Goal: Task Accomplishment & Management: Use online tool/utility

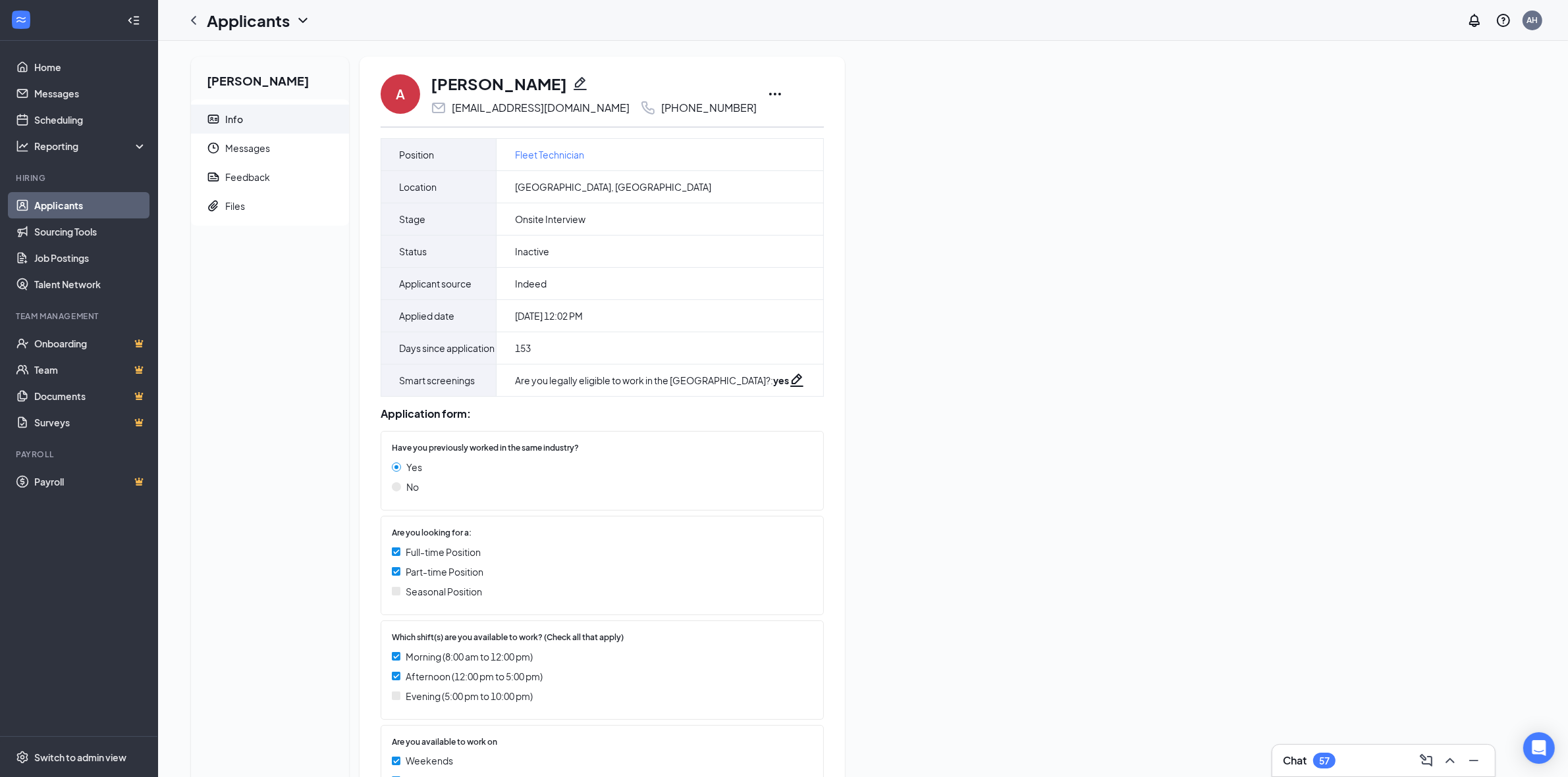
click at [77, 204] on link "Applicants" at bounding box center [90, 205] width 113 height 26
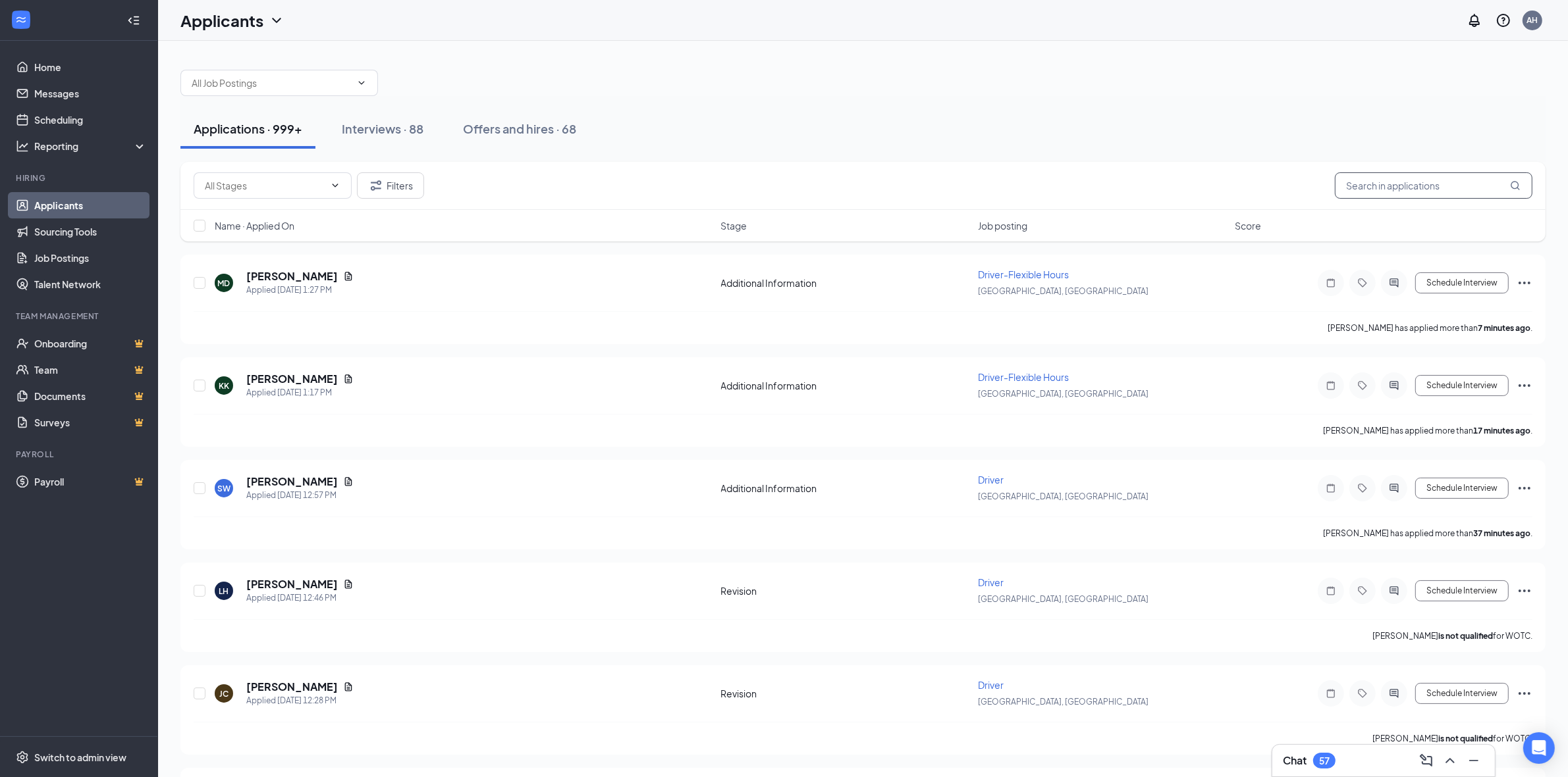
click at [1371, 180] on input "text" at bounding box center [1433, 185] width 197 height 26
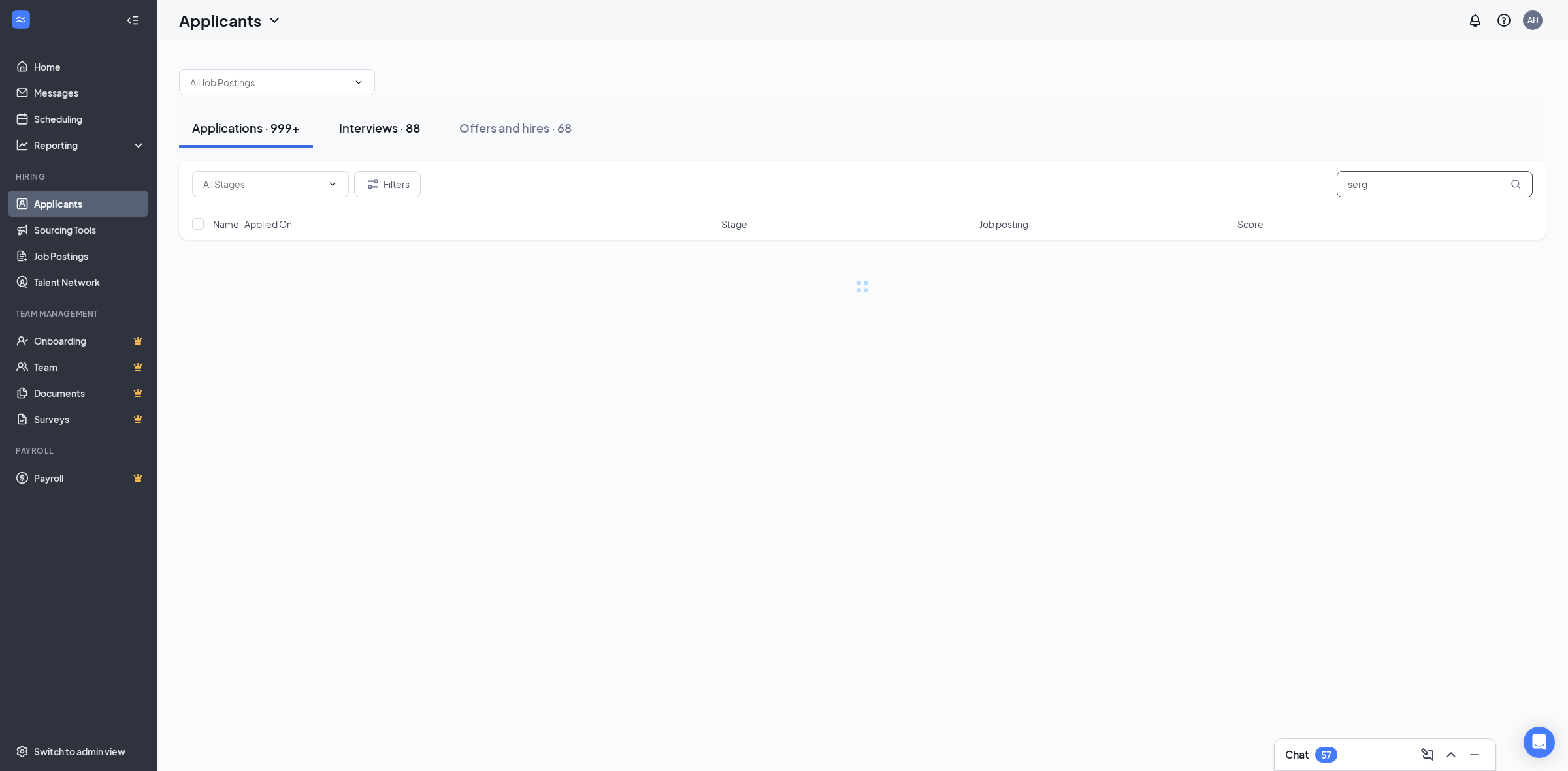
type input "serg"
click at [398, 122] on div "Interviews · 88" at bounding box center [380, 128] width 81 height 16
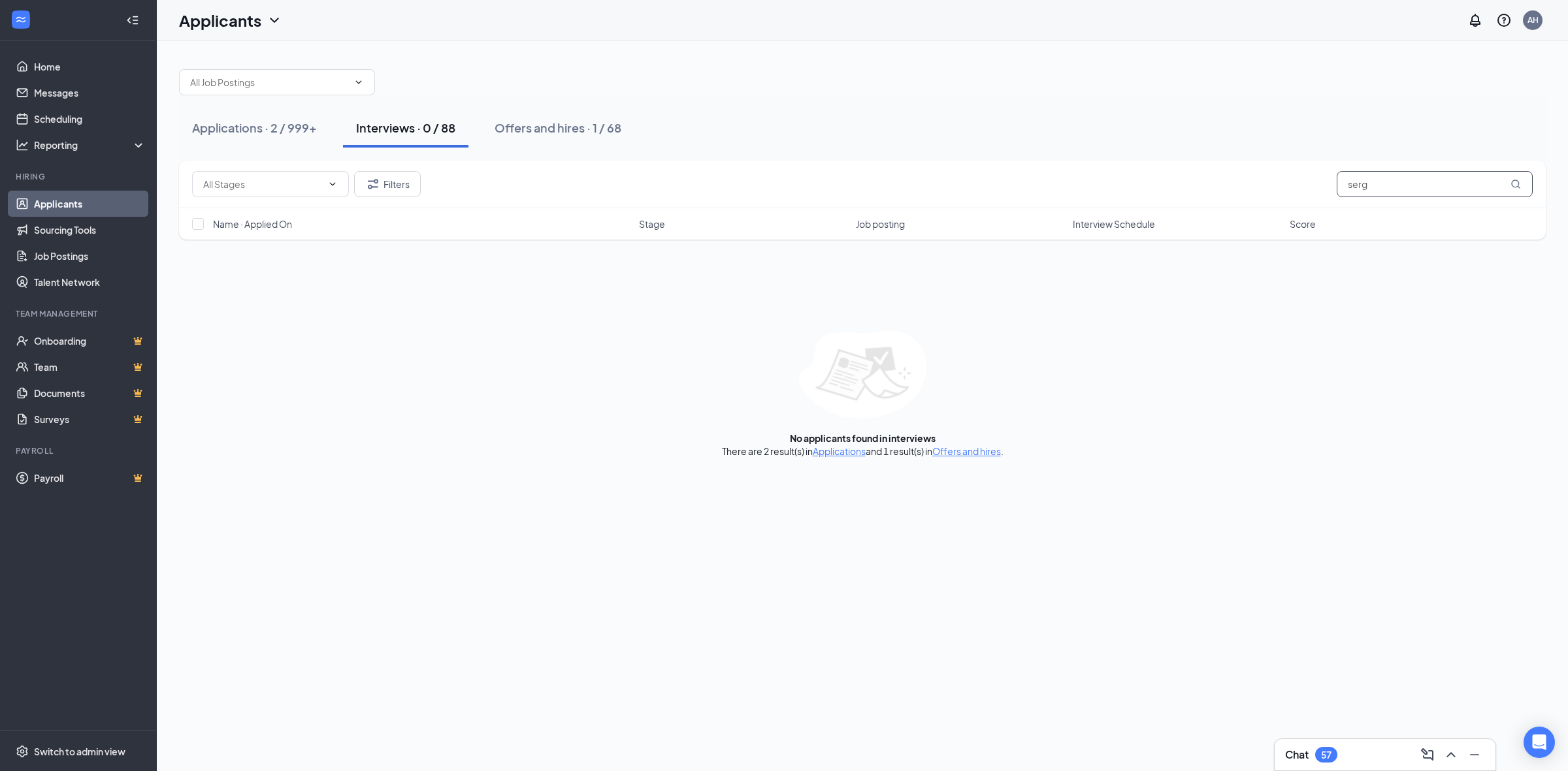
click at [1386, 188] on input "serg" at bounding box center [1434, 184] width 196 height 26
type input "s"
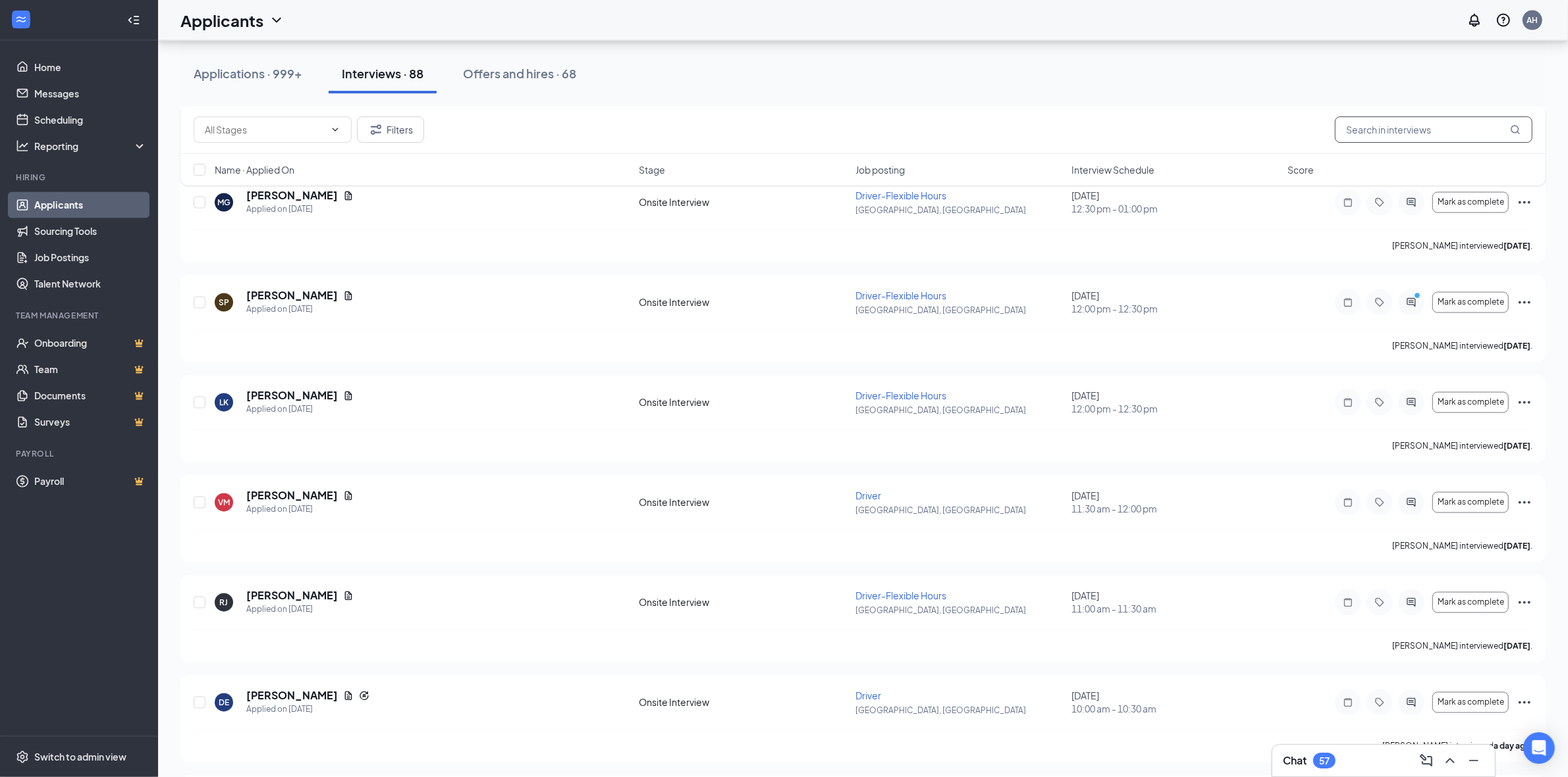
scroll to position [2961, 0]
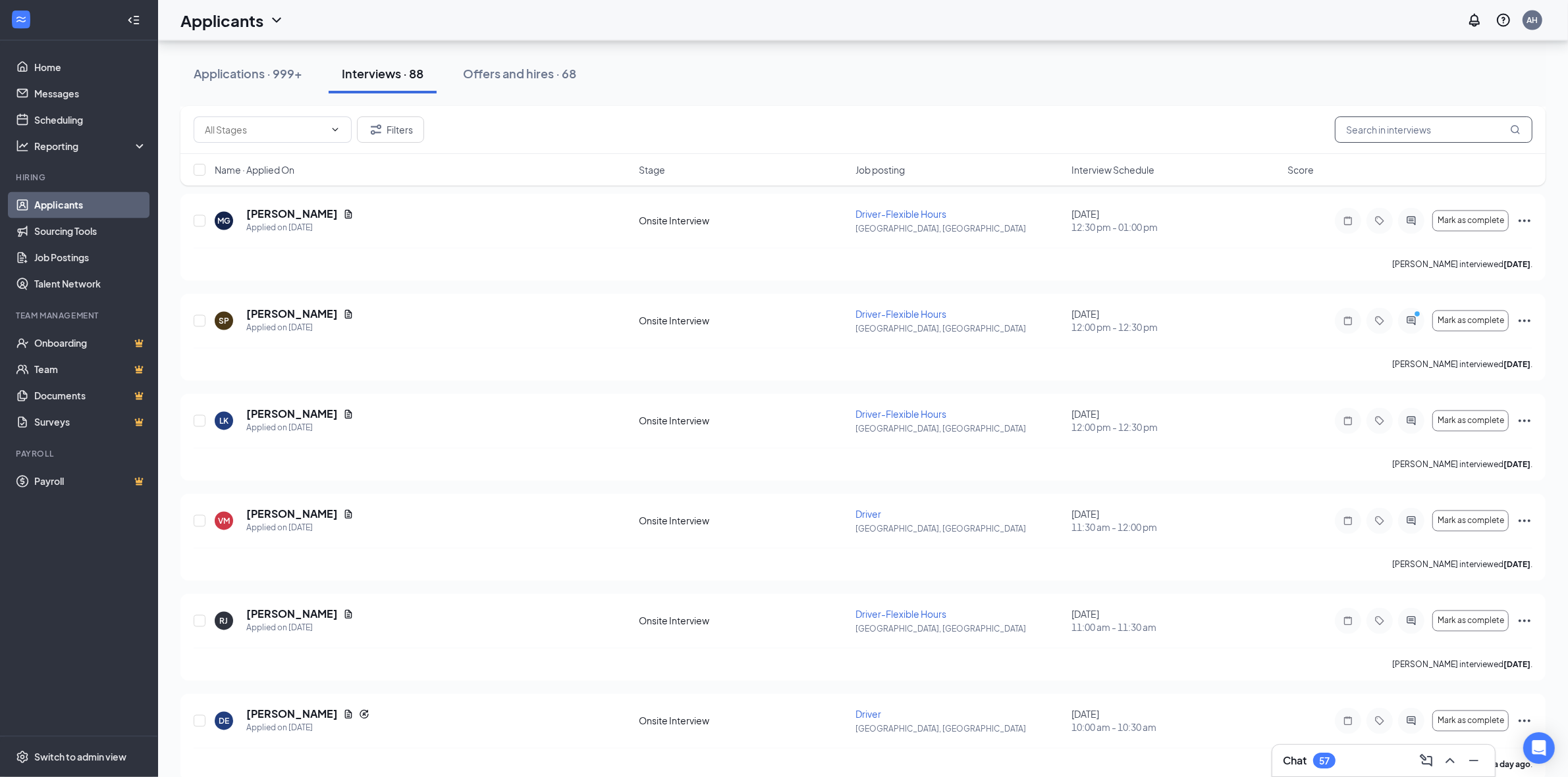
click at [1380, 134] on input "text" at bounding box center [1433, 129] width 197 height 26
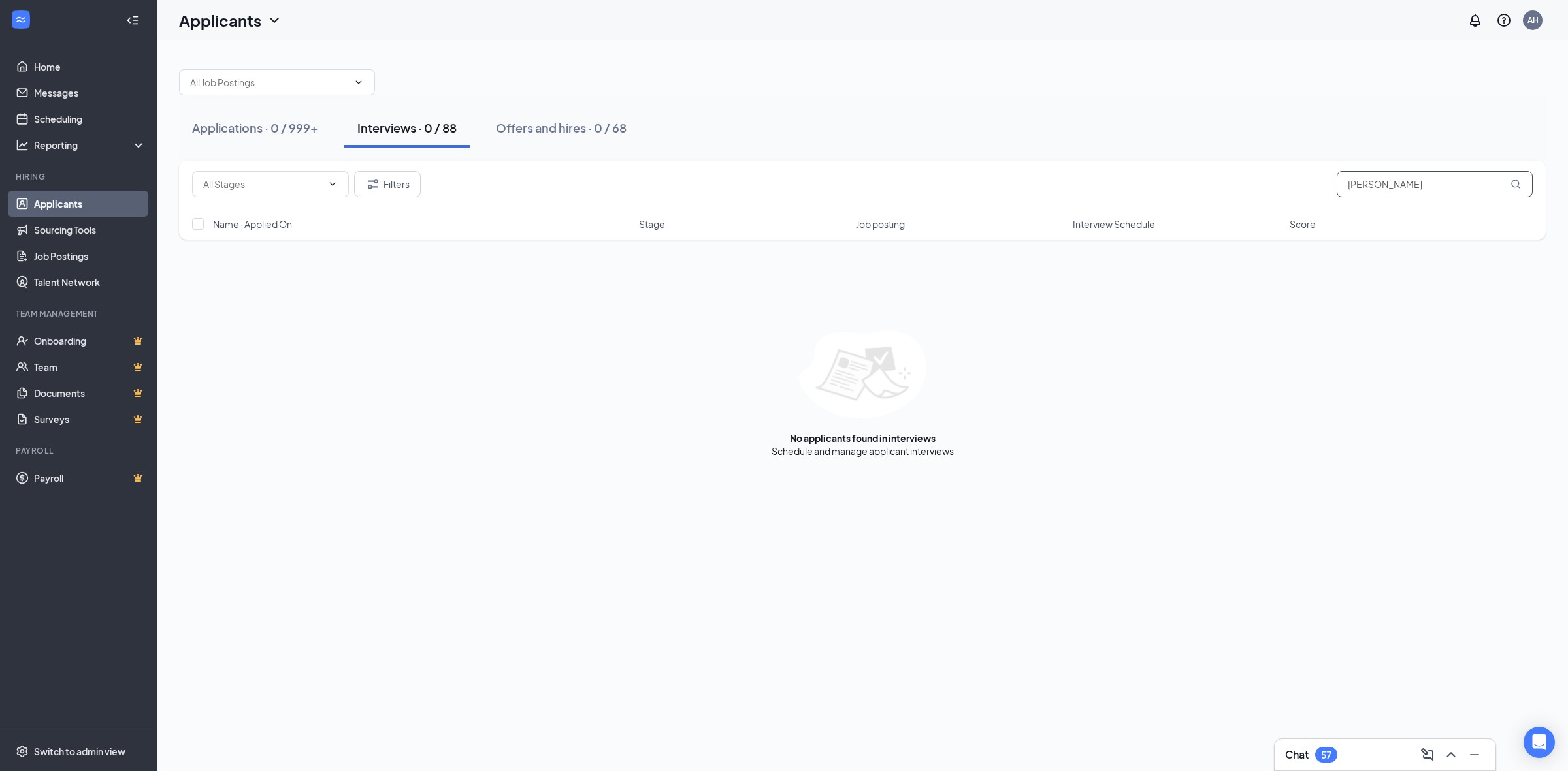
click at [1391, 191] on input "[PERSON_NAME]" at bounding box center [1434, 184] width 196 height 26
type input "s"
type input "gulshin"
click at [181, 112] on button "Applications · 0 / 999+" at bounding box center [255, 128] width 152 height 39
click at [237, 131] on div "Applications · 0 / 999+" at bounding box center [255, 128] width 126 height 16
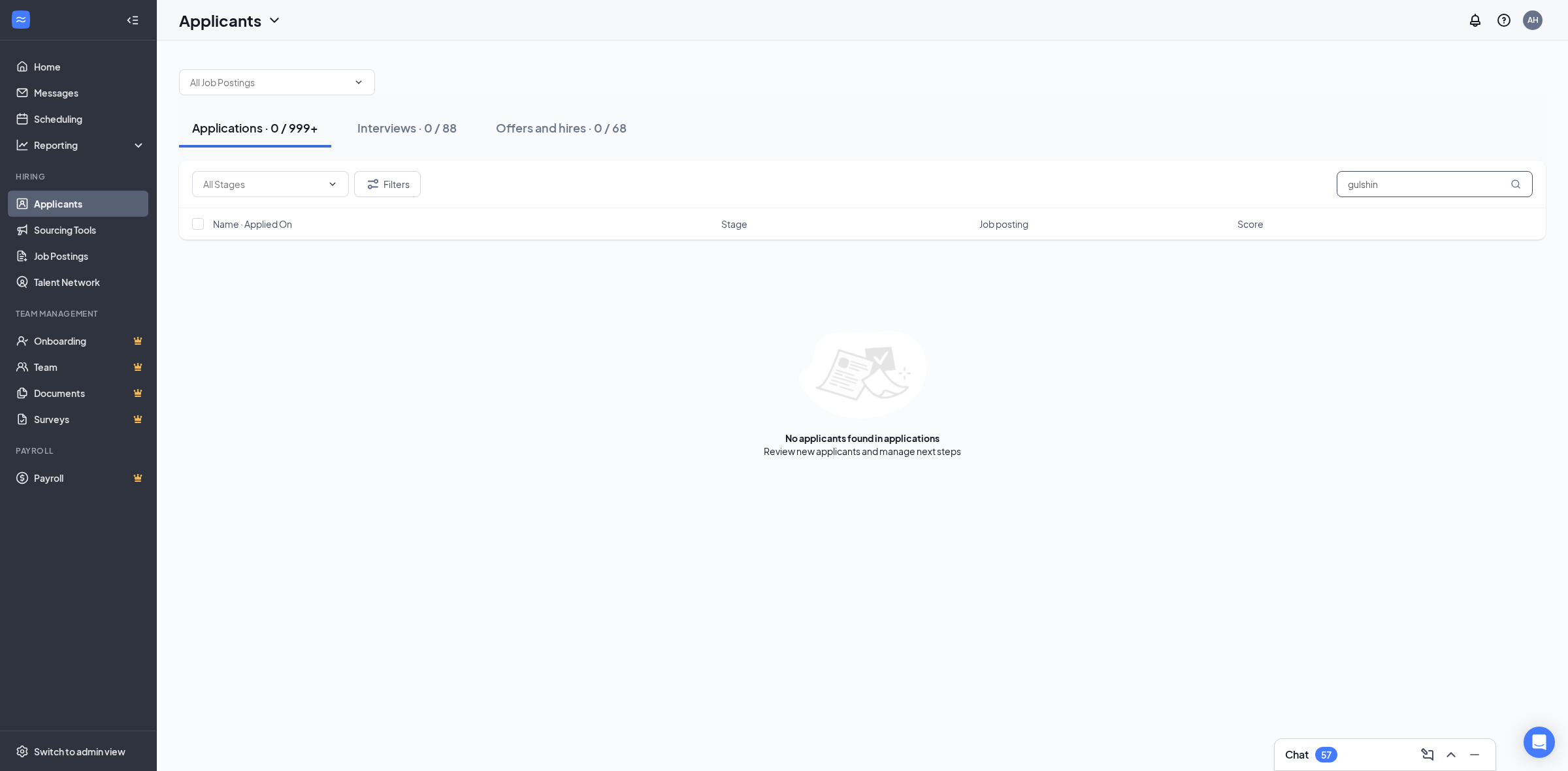
click at [1429, 184] on input "gulshin" at bounding box center [1434, 184] width 196 height 26
drag, startPoint x: 1401, startPoint y: 192, endPoint x: 1298, endPoint y: 203, distance: 103.6
click at [1298, 203] on div "Filters gulshin" at bounding box center [863, 184] width 1367 height 47
click at [1426, 232] on div "Name · Applied On Stage Job posting Score" at bounding box center [863, 224] width 1367 height 32
click at [1414, 187] on input "gulshin" at bounding box center [1434, 184] width 196 height 26
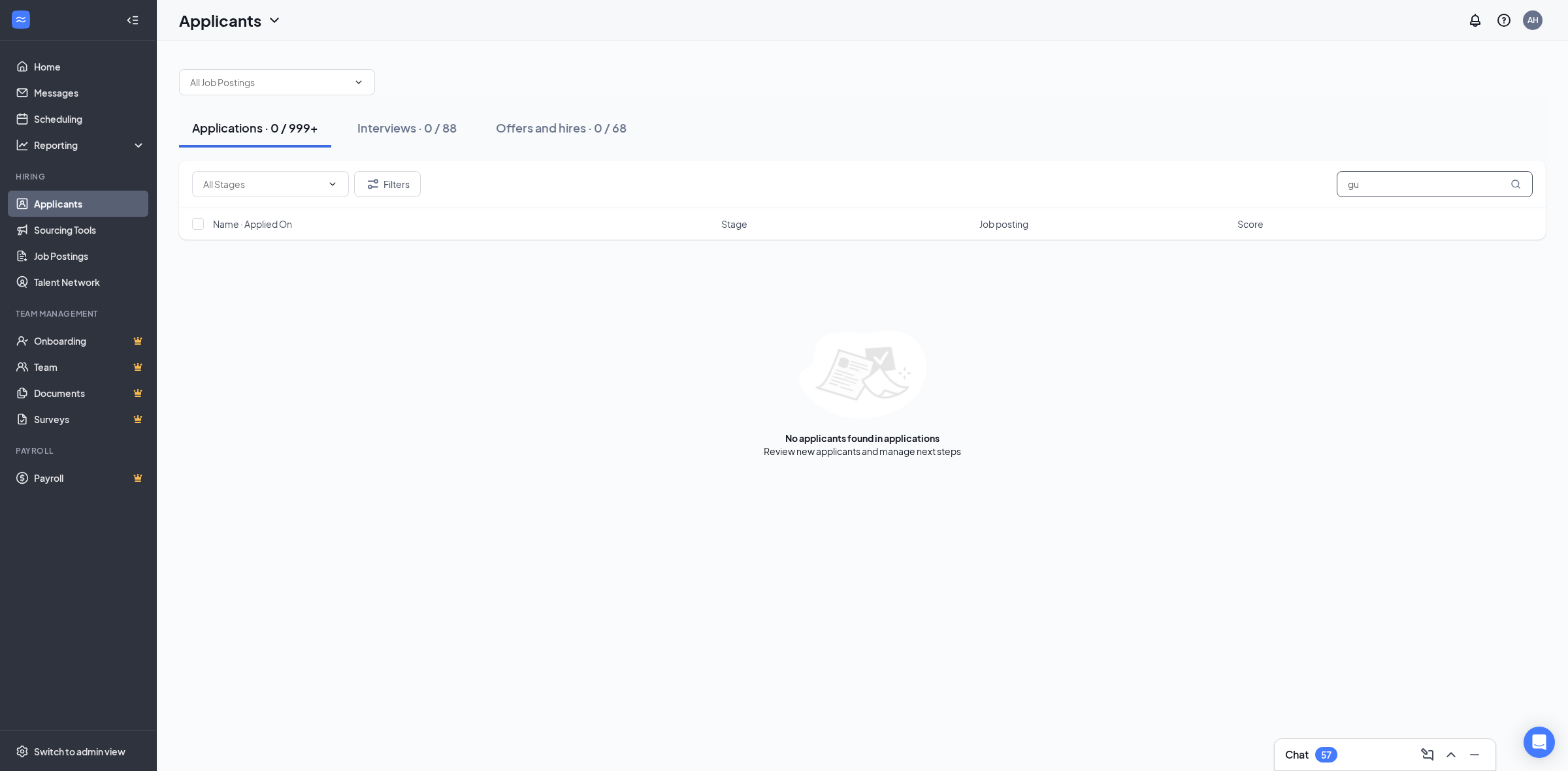
type input "g"
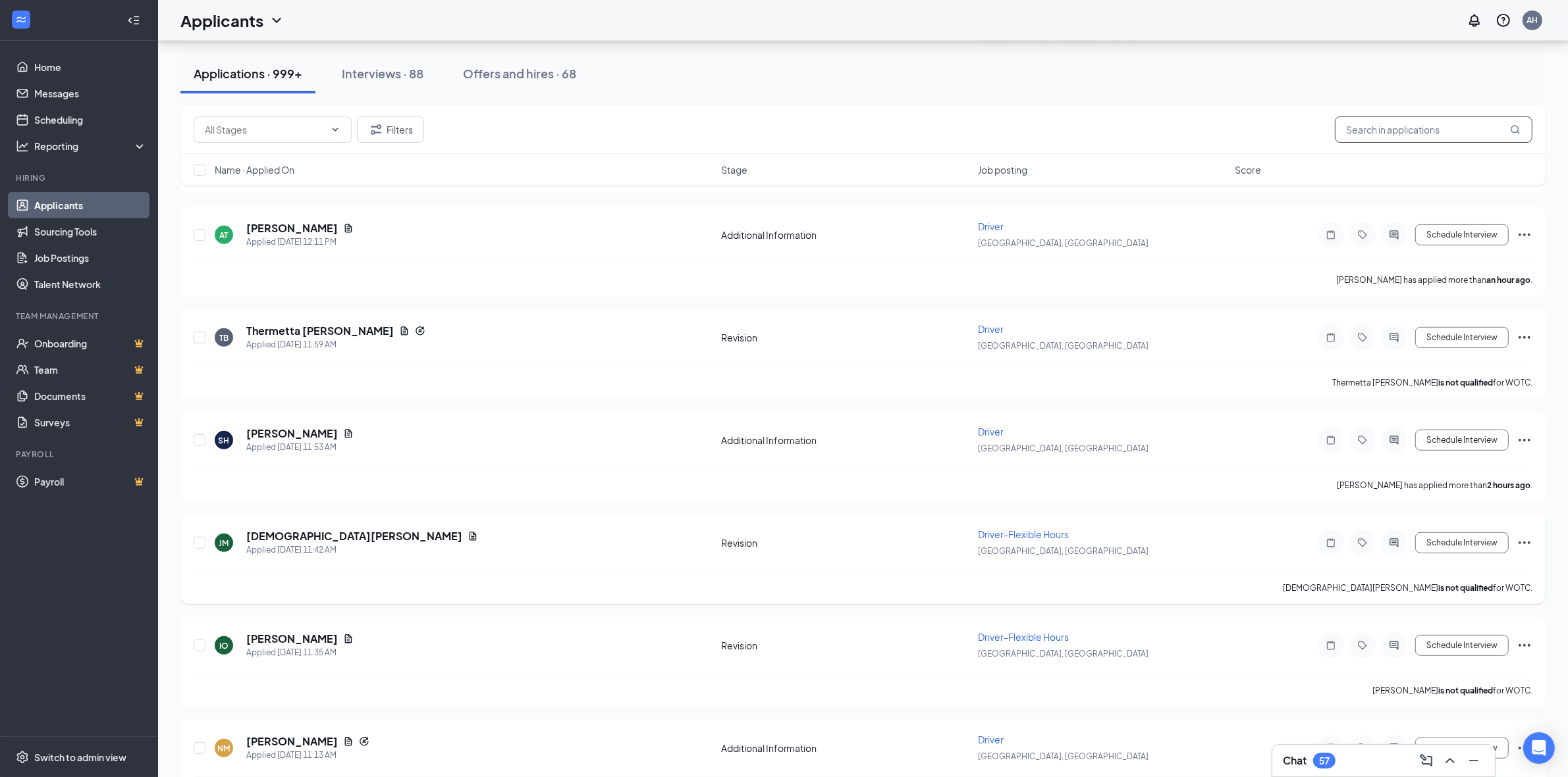
scroll to position [997, 0]
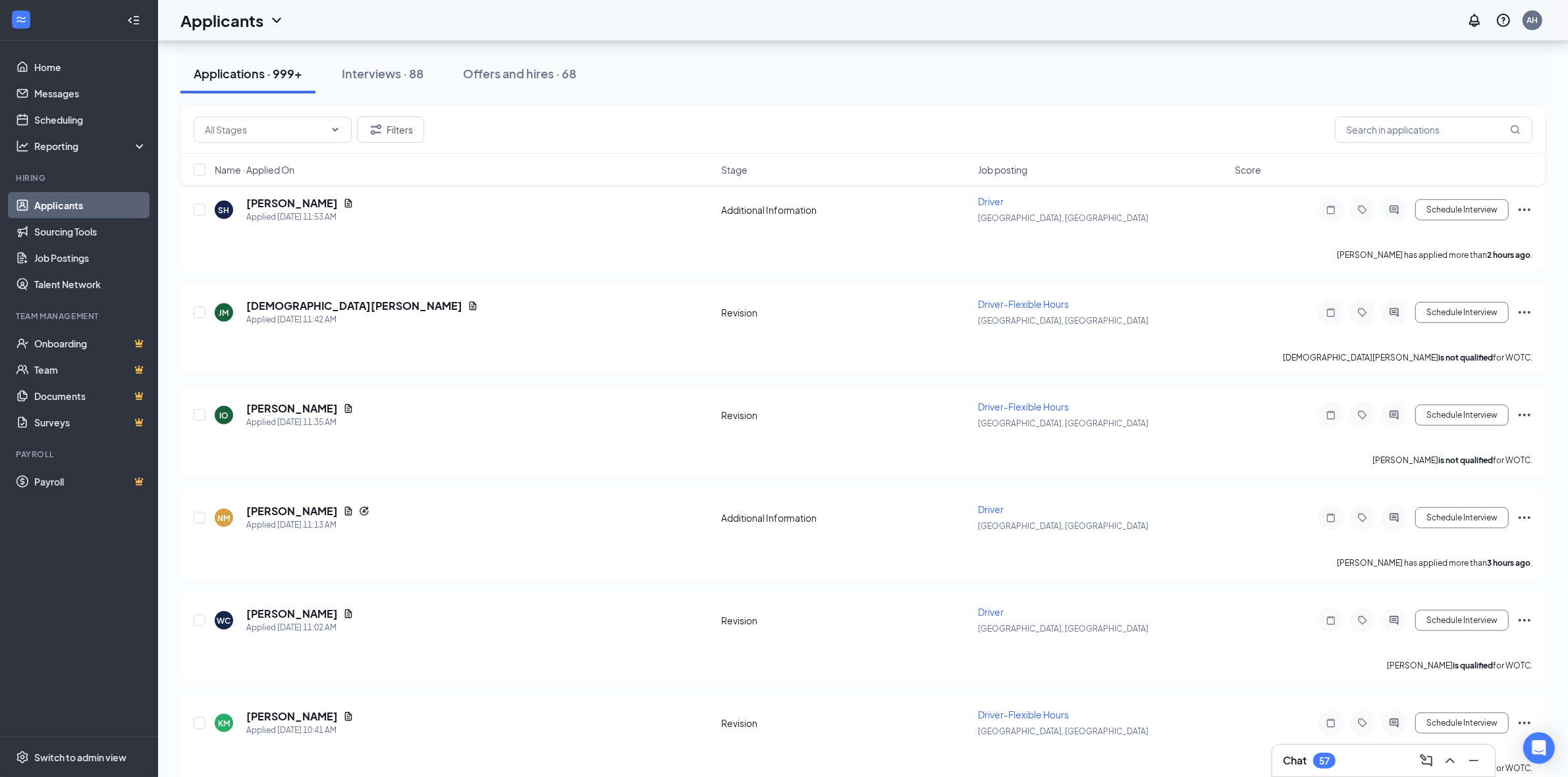
drag, startPoint x: 0, startPoint y: 182, endPoint x: 30, endPoint y: 168, distance: 33.1
click at [20, 208] on li "Hiring Applicants Sourcing Tools Job Postings Talent Network" at bounding box center [78, 235] width 157 height 125
click at [1156, 80] on div "Applications · 999+ Interviews · 88 Offers and hires · 68" at bounding box center [863, 73] width 1365 height 39
